Goal: Task Accomplishment & Management: Manage account settings

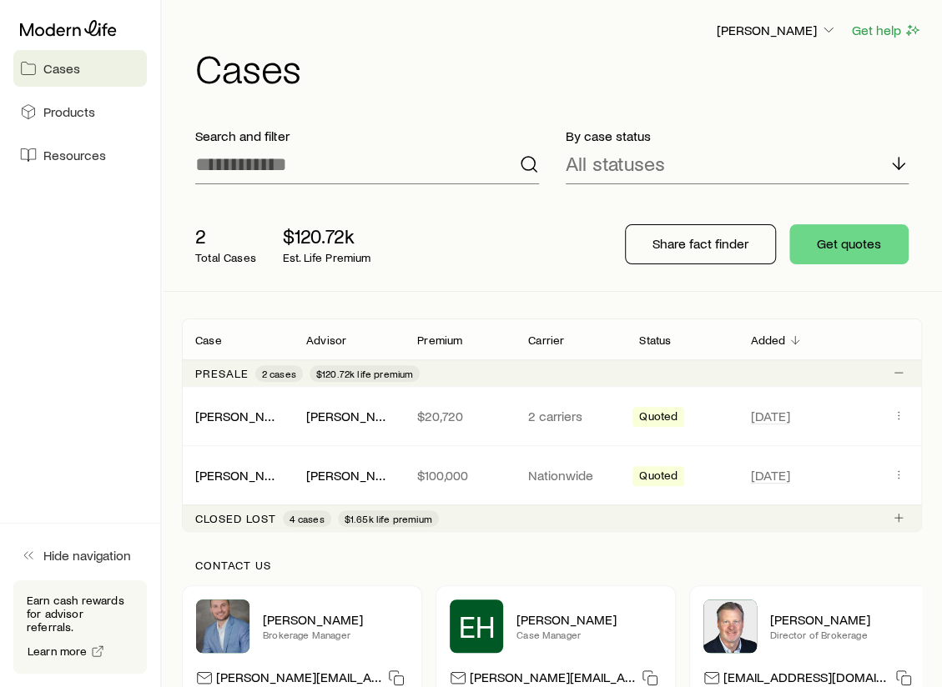
click at [480, 103] on div "[PERSON_NAME] Get help Cases" at bounding box center [552, 54] width 740 height 108
click at [900, 416] on icon "Client cases" at bounding box center [898, 415] width 13 height 13
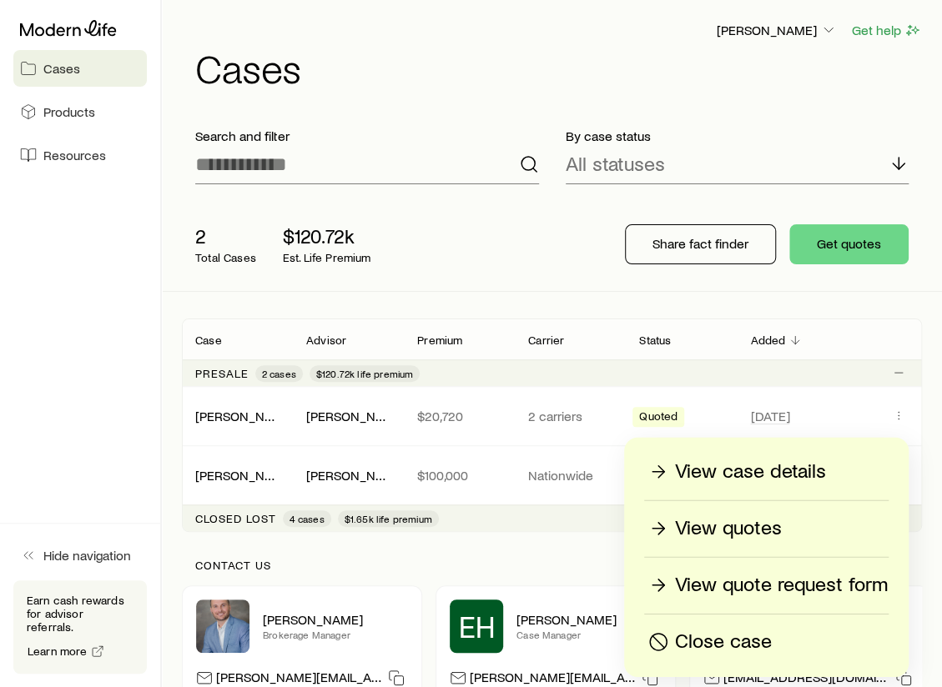
click at [726, 530] on p "View quotes" at bounding box center [728, 529] width 107 height 27
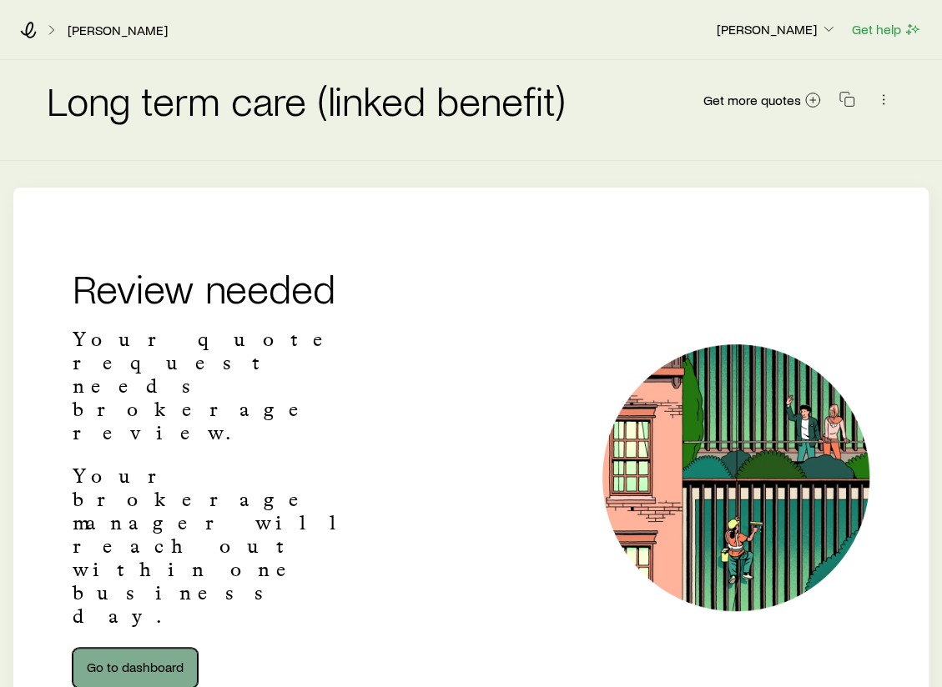
click at [144, 648] on link "Go to dashboard" at bounding box center [135, 668] width 125 height 40
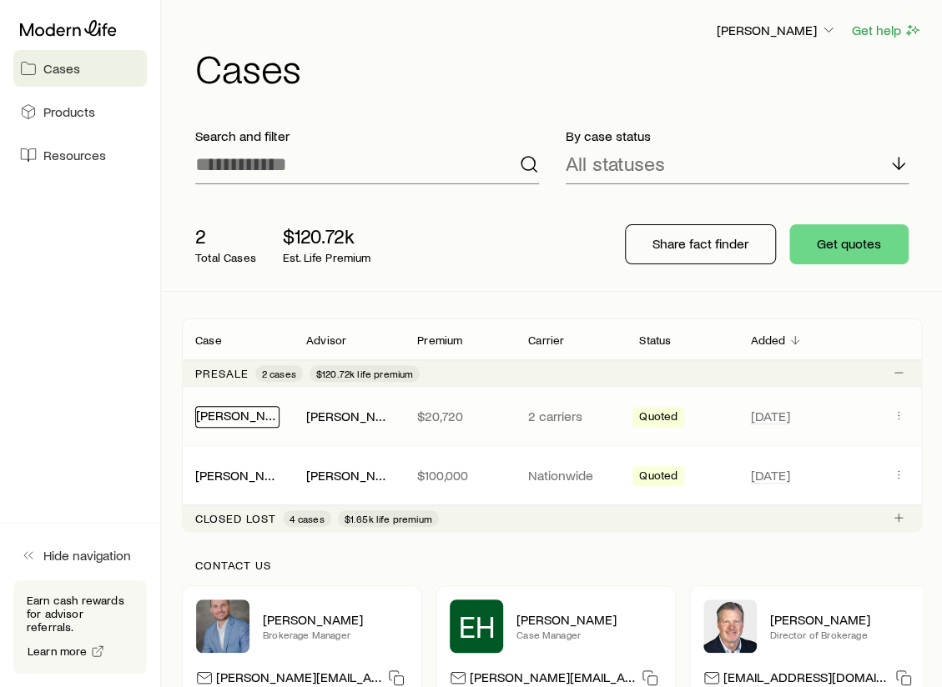
click at [215, 415] on link "[PERSON_NAME]" at bounding box center [246, 415] width 100 height 16
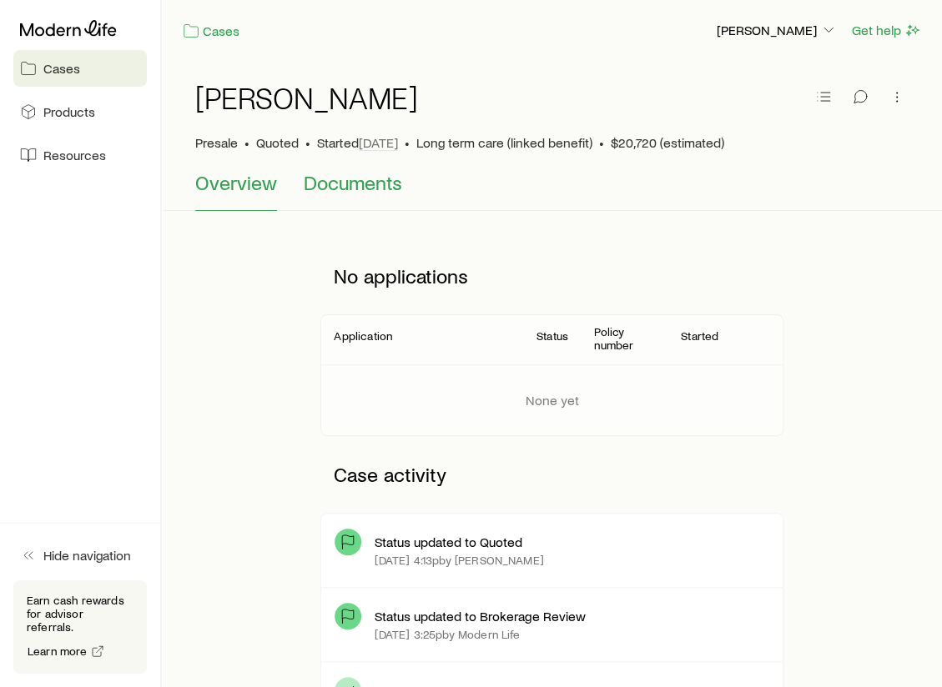
click at [344, 189] on span "Documents" at bounding box center [353, 182] width 98 height 23
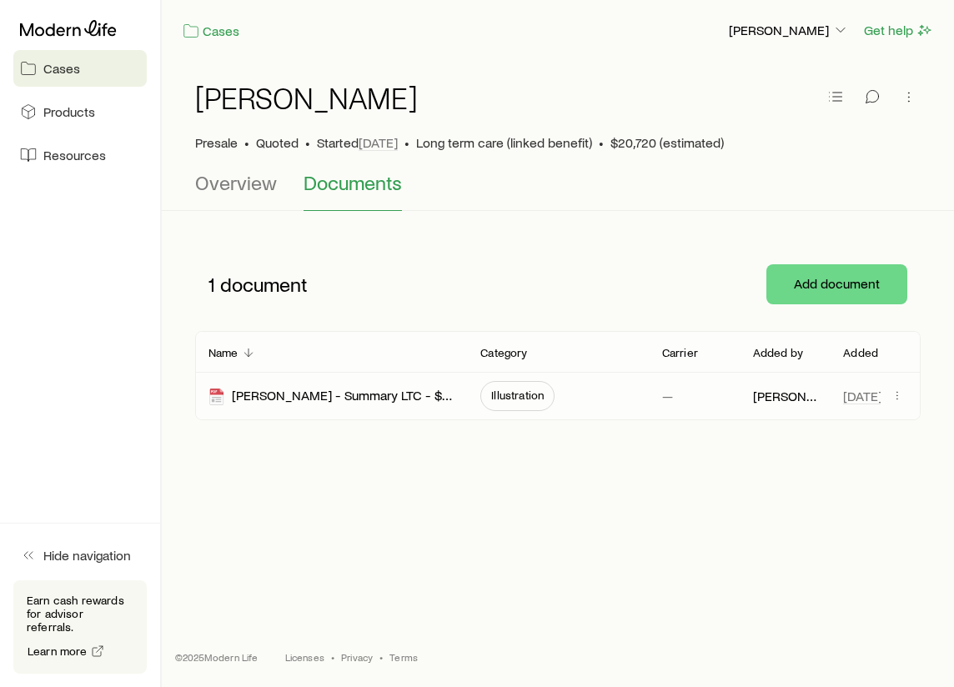
click at [517, 391] on span "Illustration" at bounding box center [517, 395] width 53 height 13
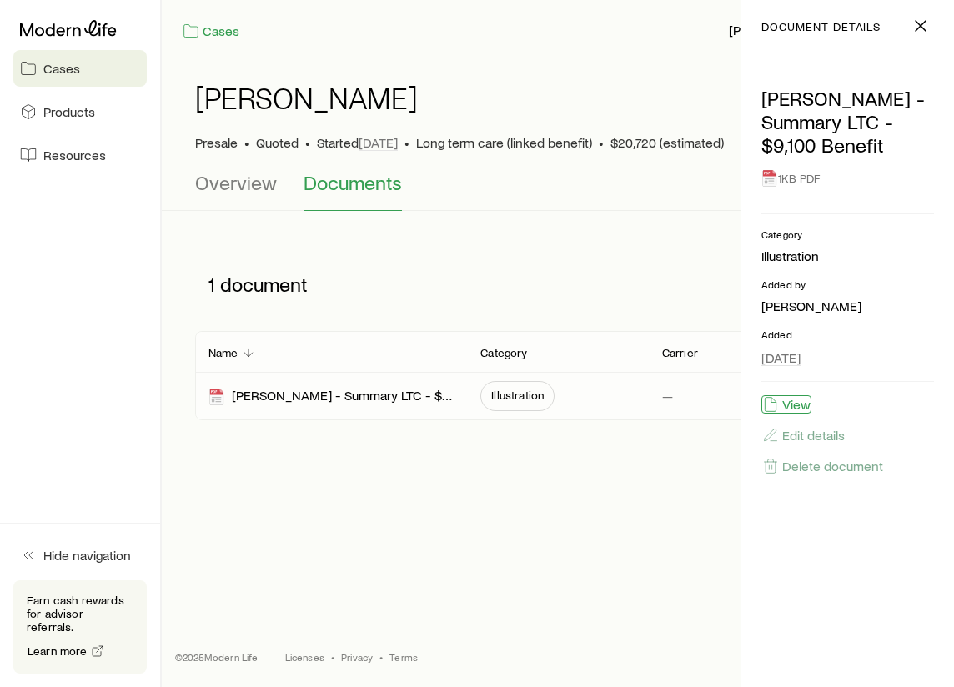
click at [792, 401] on button "View" at bounding box center [787, 404] width 50 height 18
click at [69, 69] on span "Cases" at bounding box center [61, 68] width 37 height 17
